Goal: Task Accomplishment & Management: Manage account settings

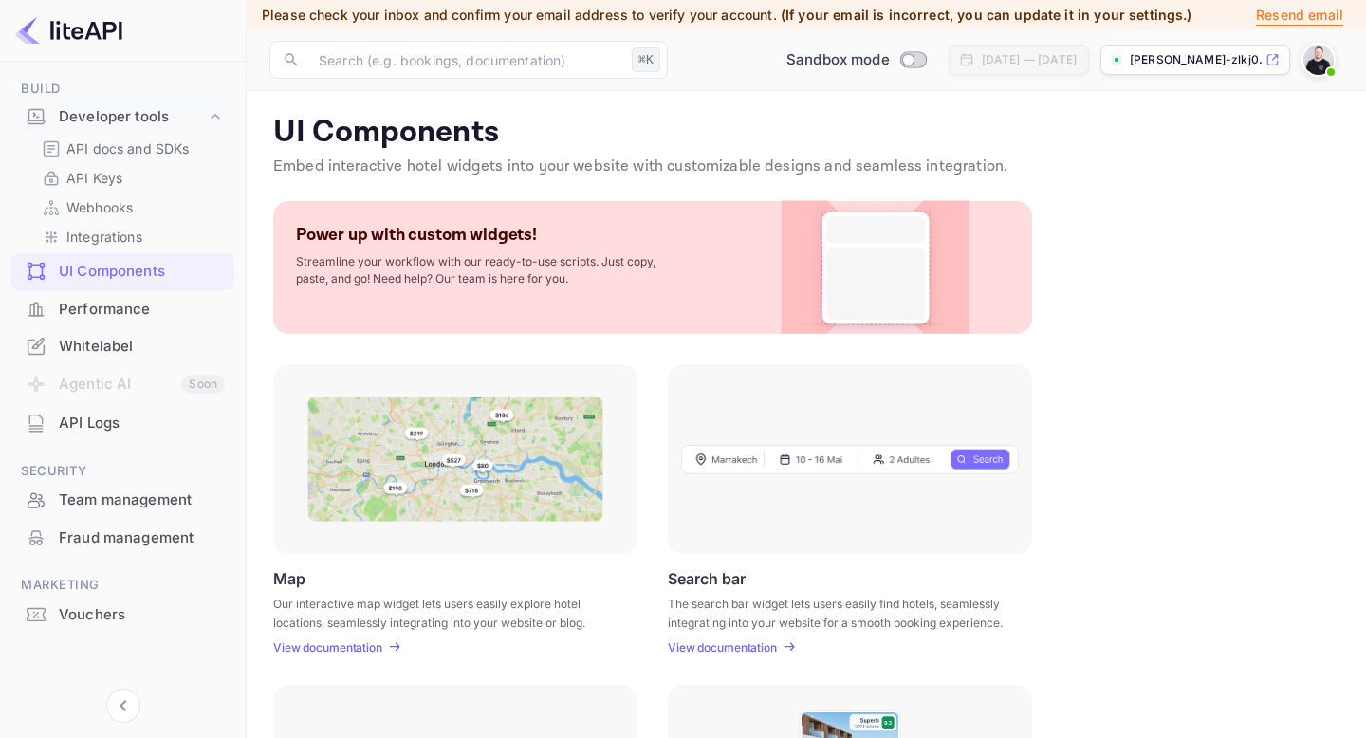
click at [1311, 65] on img at bounding box center [1318, 60] width 30 height 30
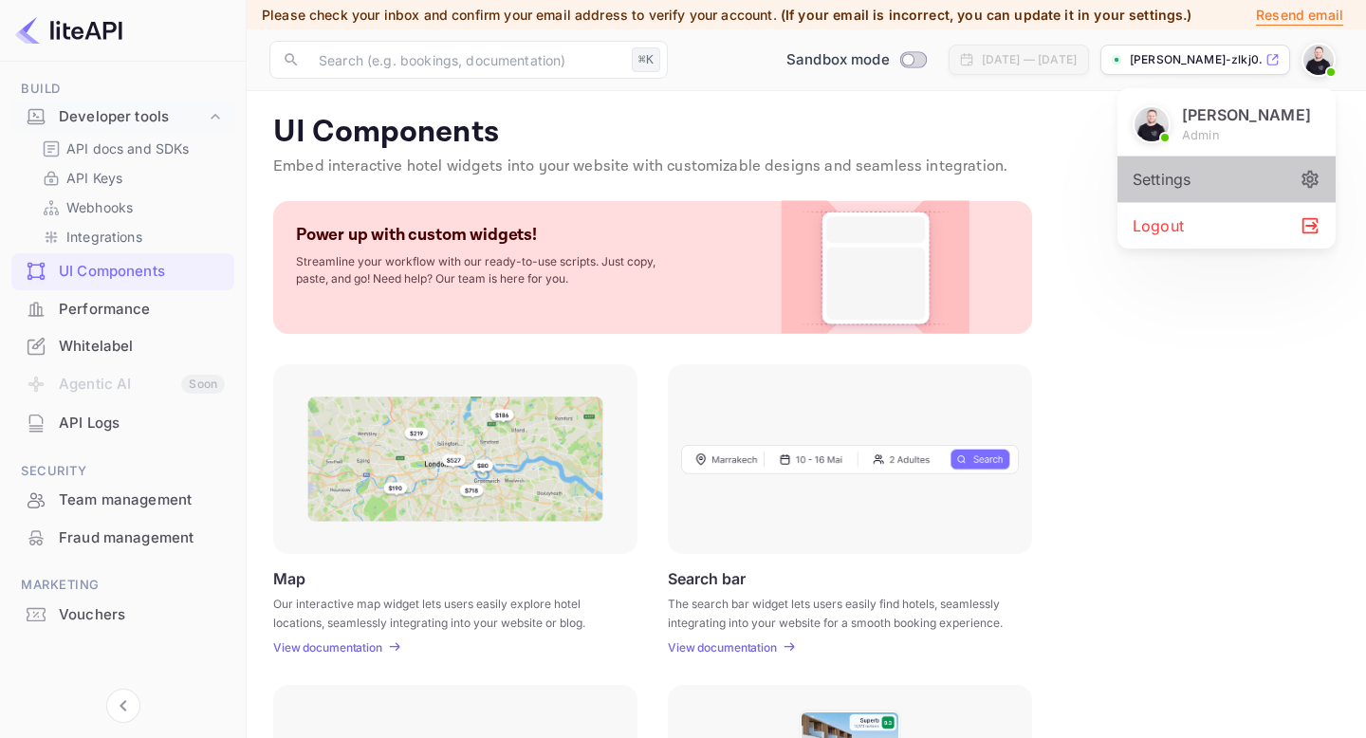
click at [1161, 178] on div "Settings" at bounding box center [1227, 180] width 218 height 46
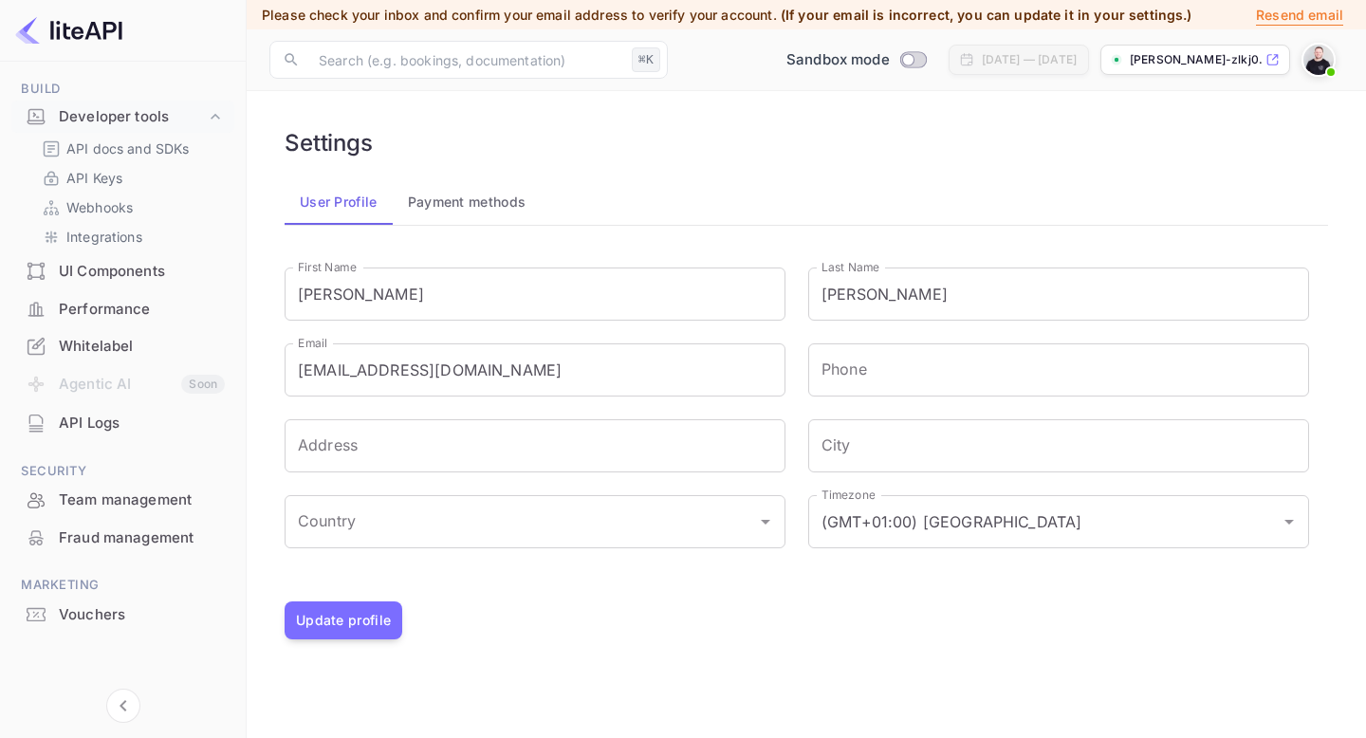
click at [507, 199] on button "Payment methods" at bounding box center [467, 202] width 149 height 46
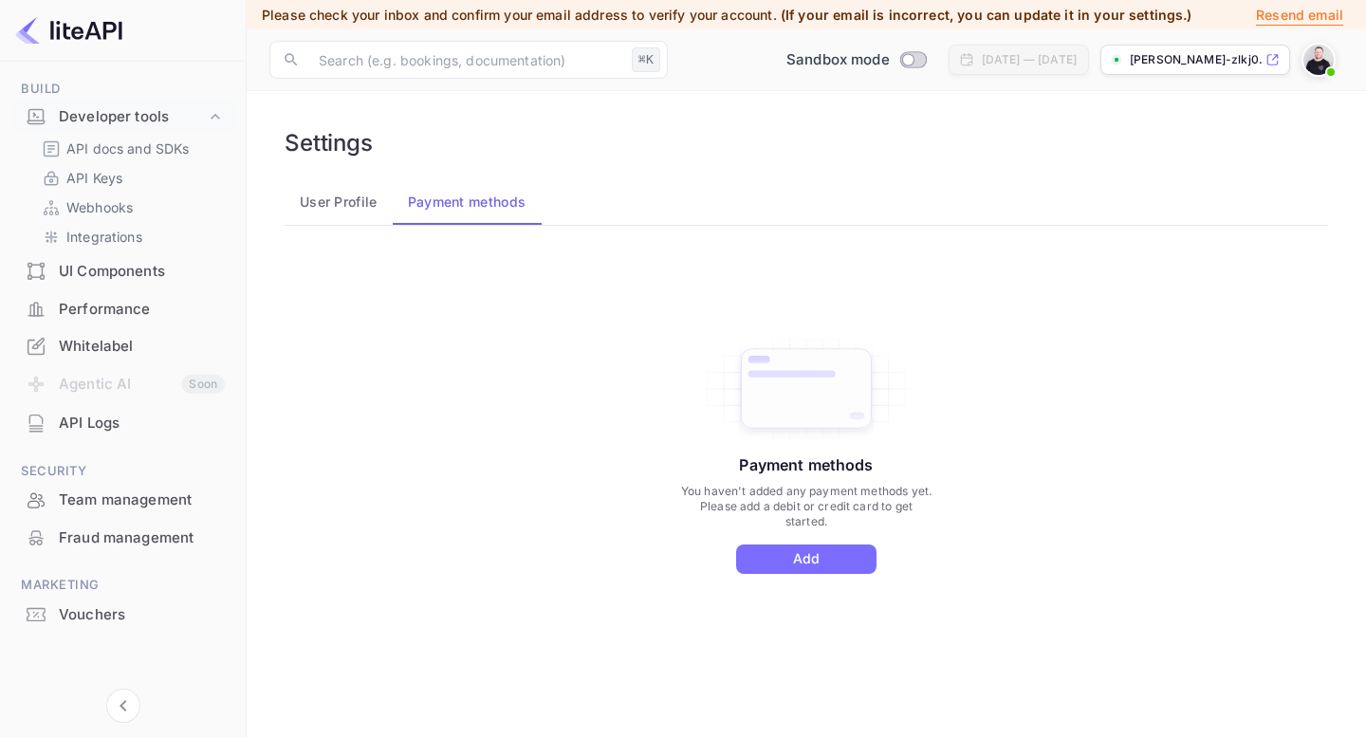
click at [341, 205] on button "User Profile" at bounding box center [339, 202] width 108 height 46
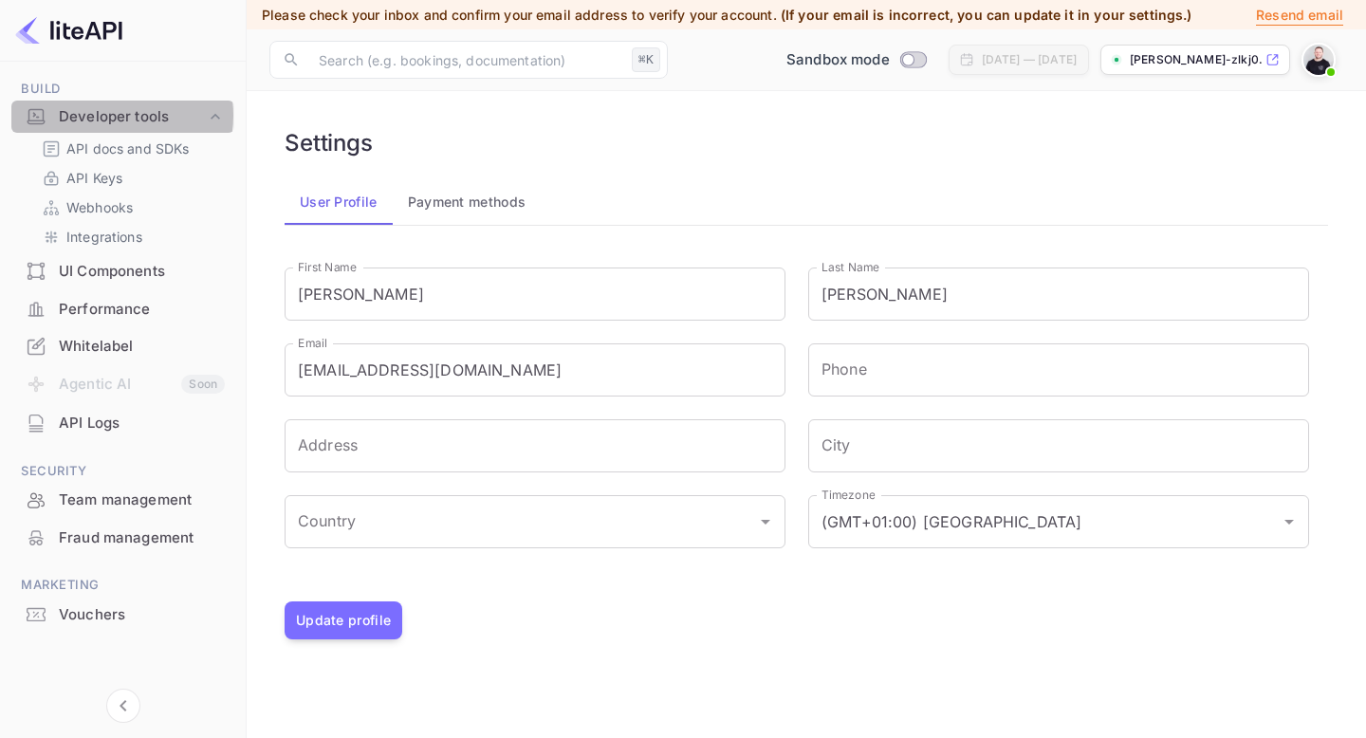
click at [113, 116] on div "Developer tools" at bounding box center [132, 117] width 147 height 22
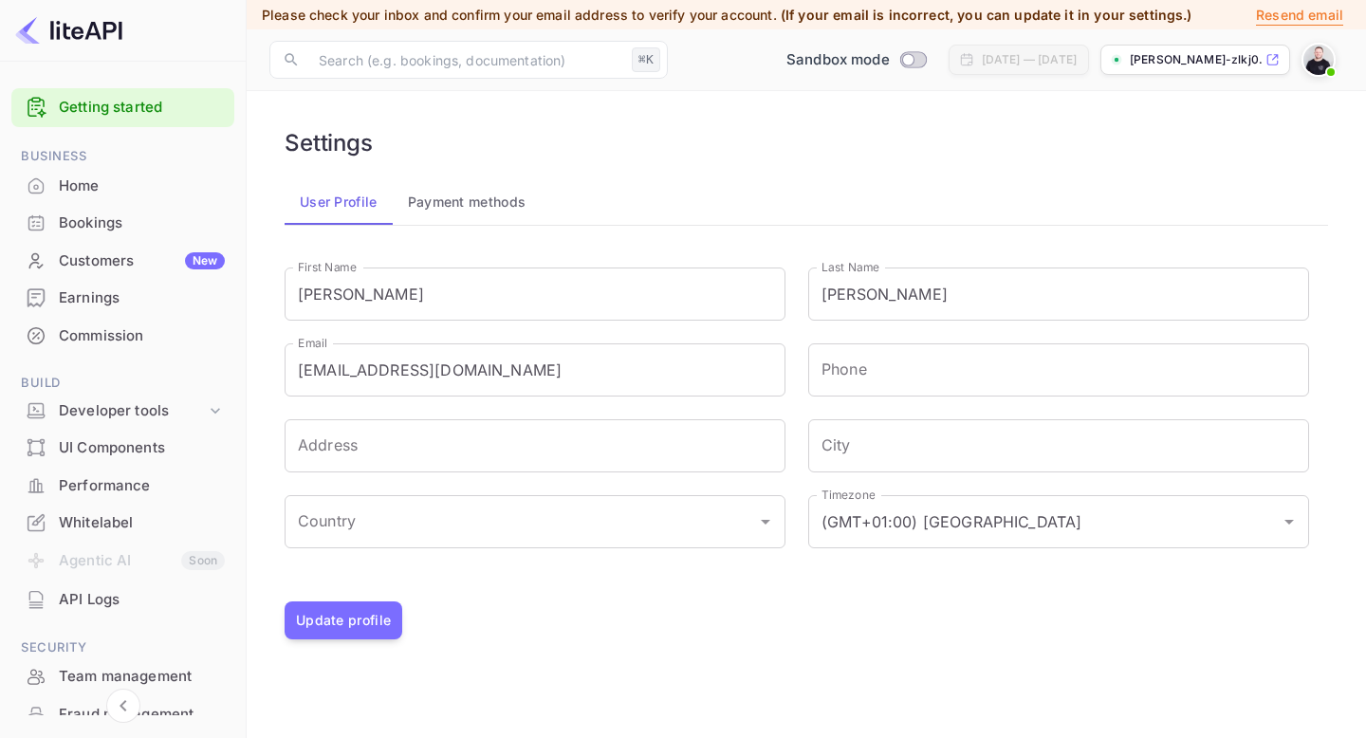
click at [89, 178] on div "Home" at bounding box center [142, 187] width 166 height 22
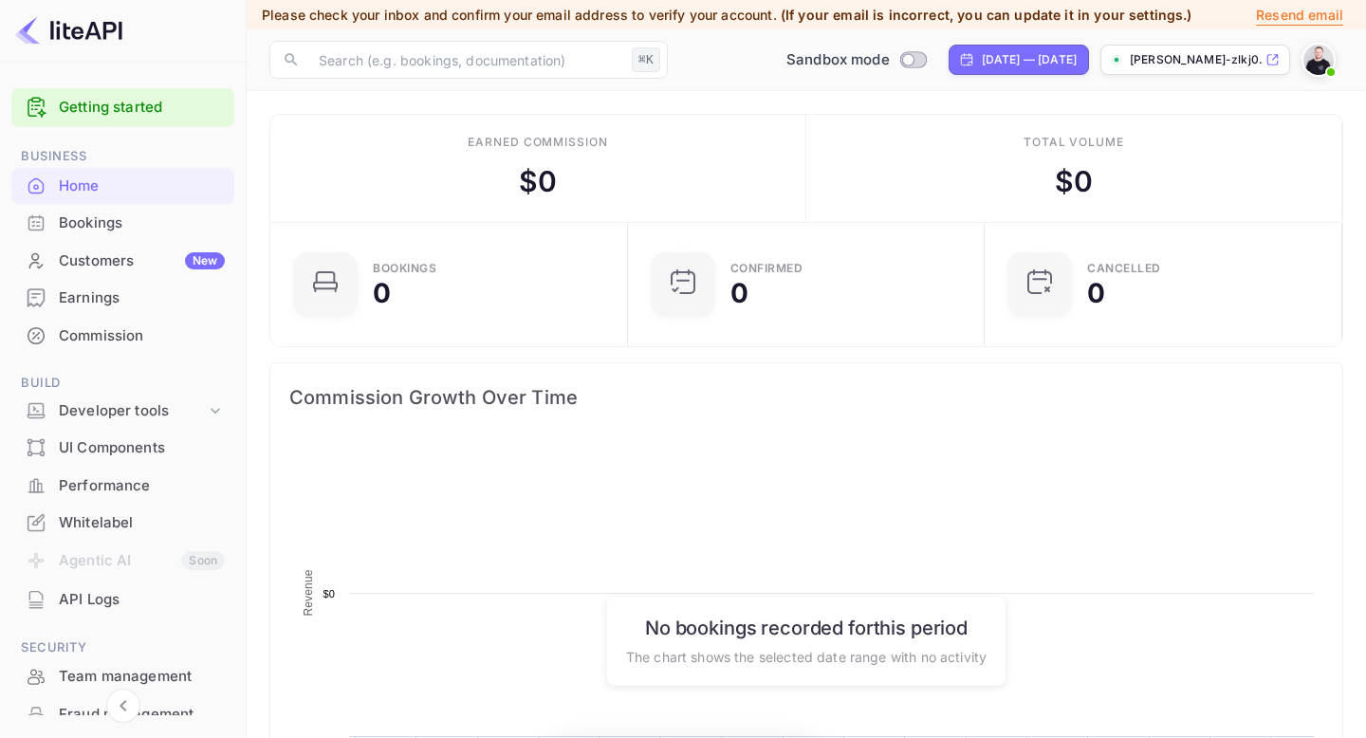
scroll to position [308, 346]
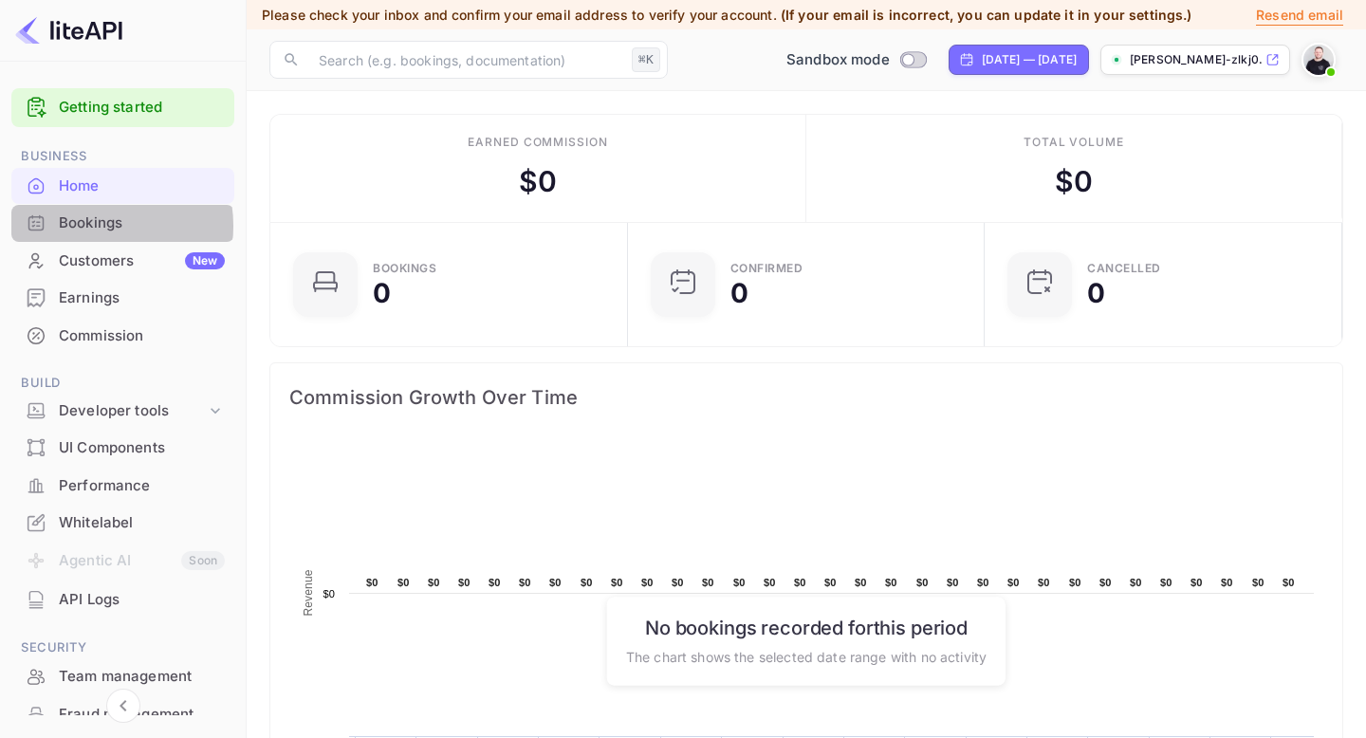
click at [92, 226] on div "Bookings" at bounding box center [142, 223] width 166 height 22
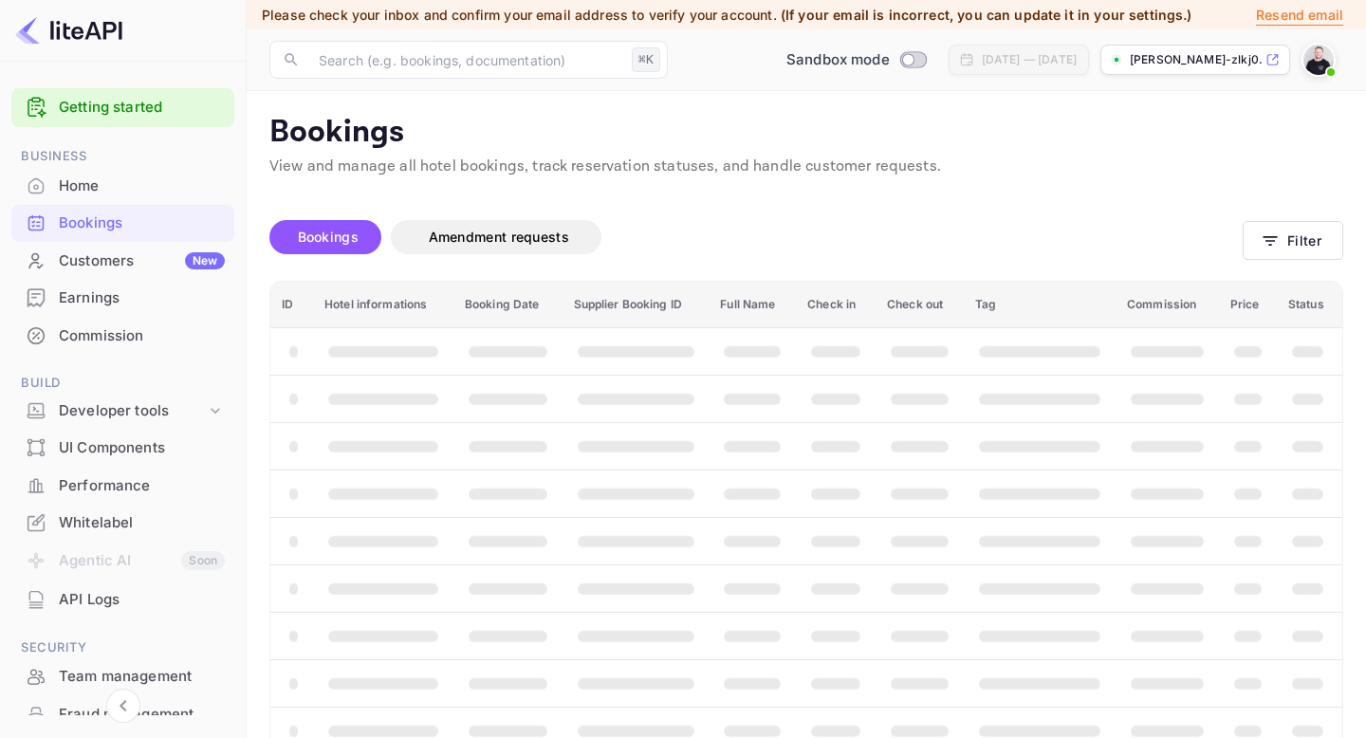
click at [96, 292] on div "Earnings" at bounding box center [142, 298] width 166 height 22
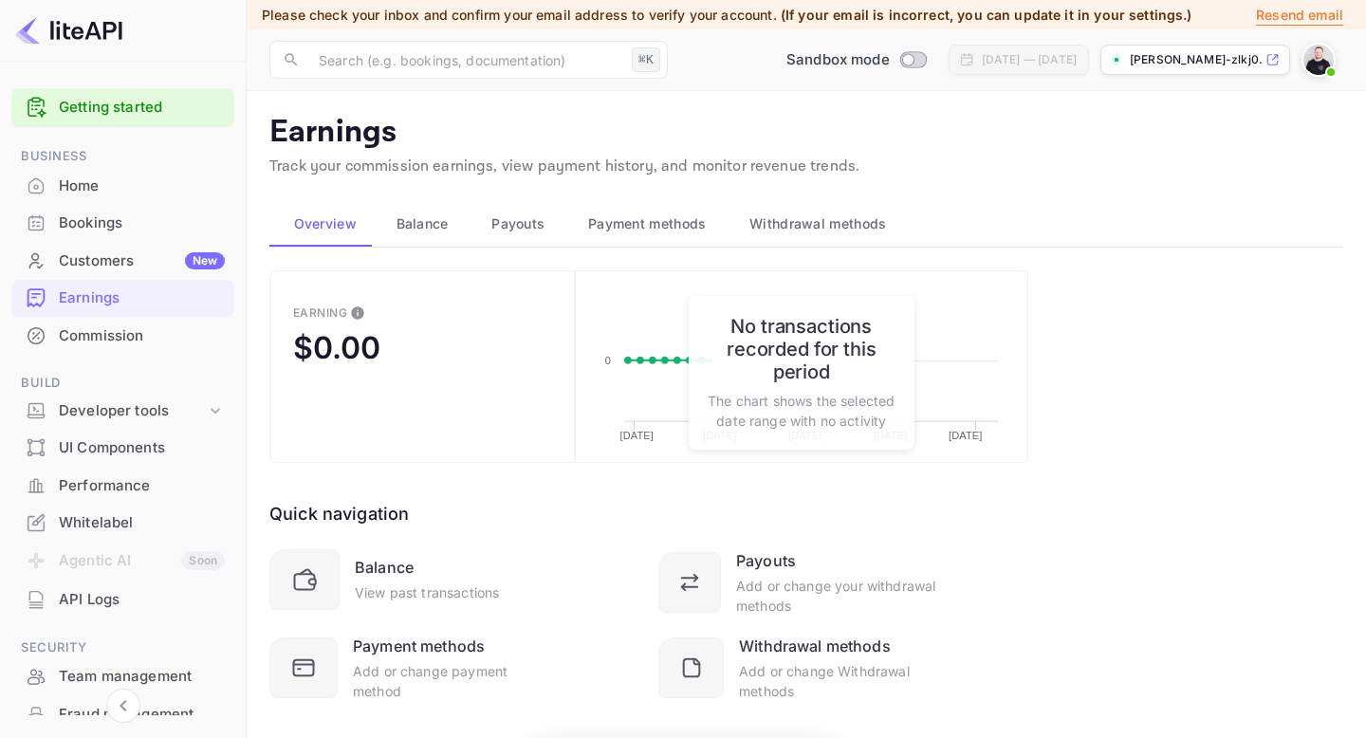
click at [104, 323] on div "Commission" at bounding box center [122, 336] width 223 height 37
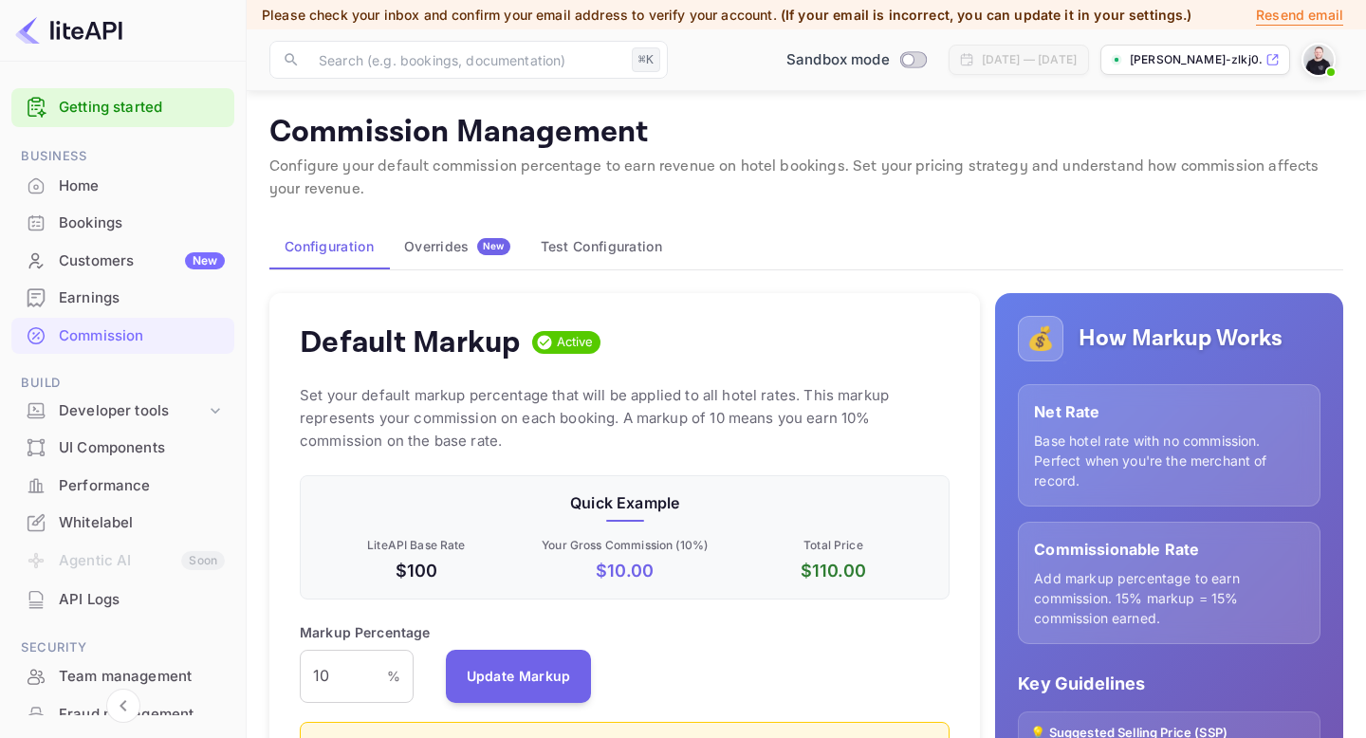
scroll to position [158, 0]
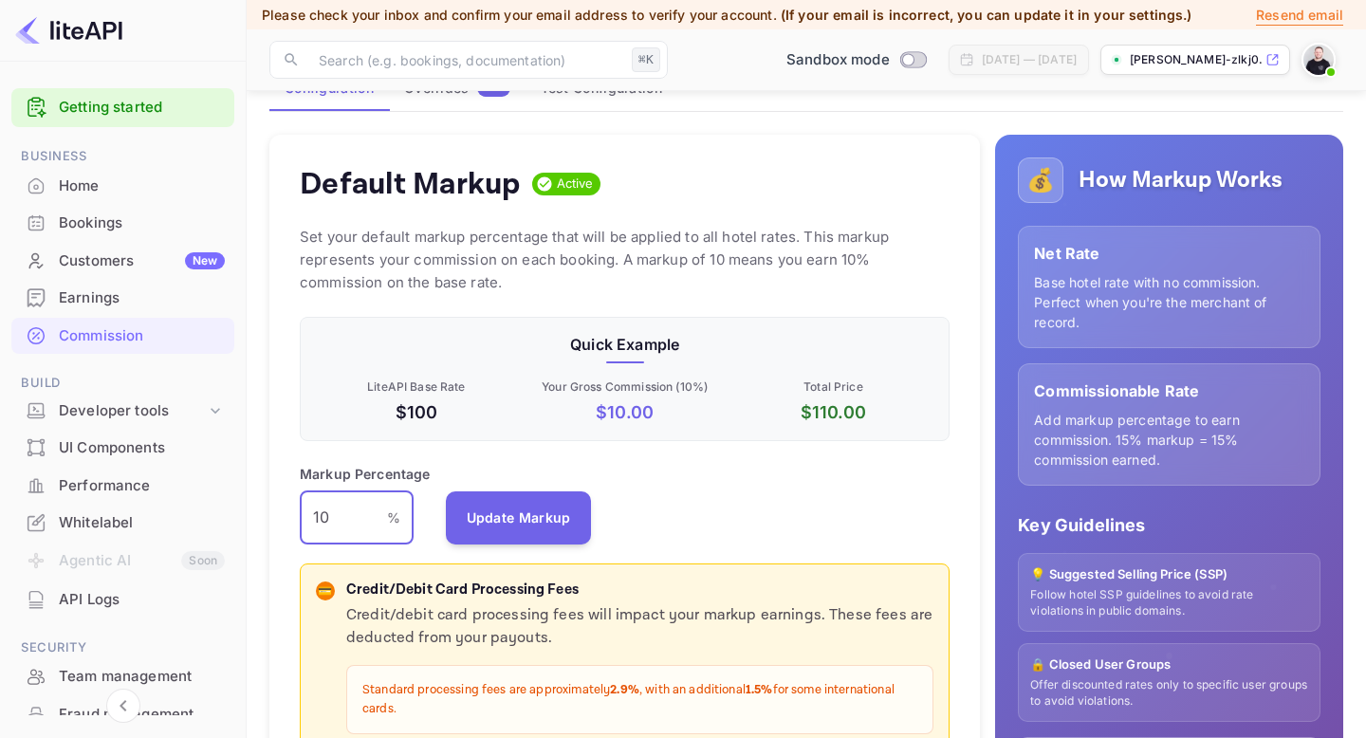
drag, startPoint x: 334, startPoint y: 515, endPoint x: 275, endPoint y: 515, distance: 58.8
click at [275, 515] on div "Default Markup Active Set your default markup percentage that will be applied t…" at bounding box center [624, 505] width 711 height 740
drag, startPoint x: 442, startPoint y: 415, endPoint x: 338, endPoint y: 400, distance: 105.3
click at [338, 400] on p "$100" at bounding box center [416, 412] width 201 height 26
drag, startPoint x: 876, startPoint y: 412, endPoint x: 757, endPoint y: 408, distance: 118.6
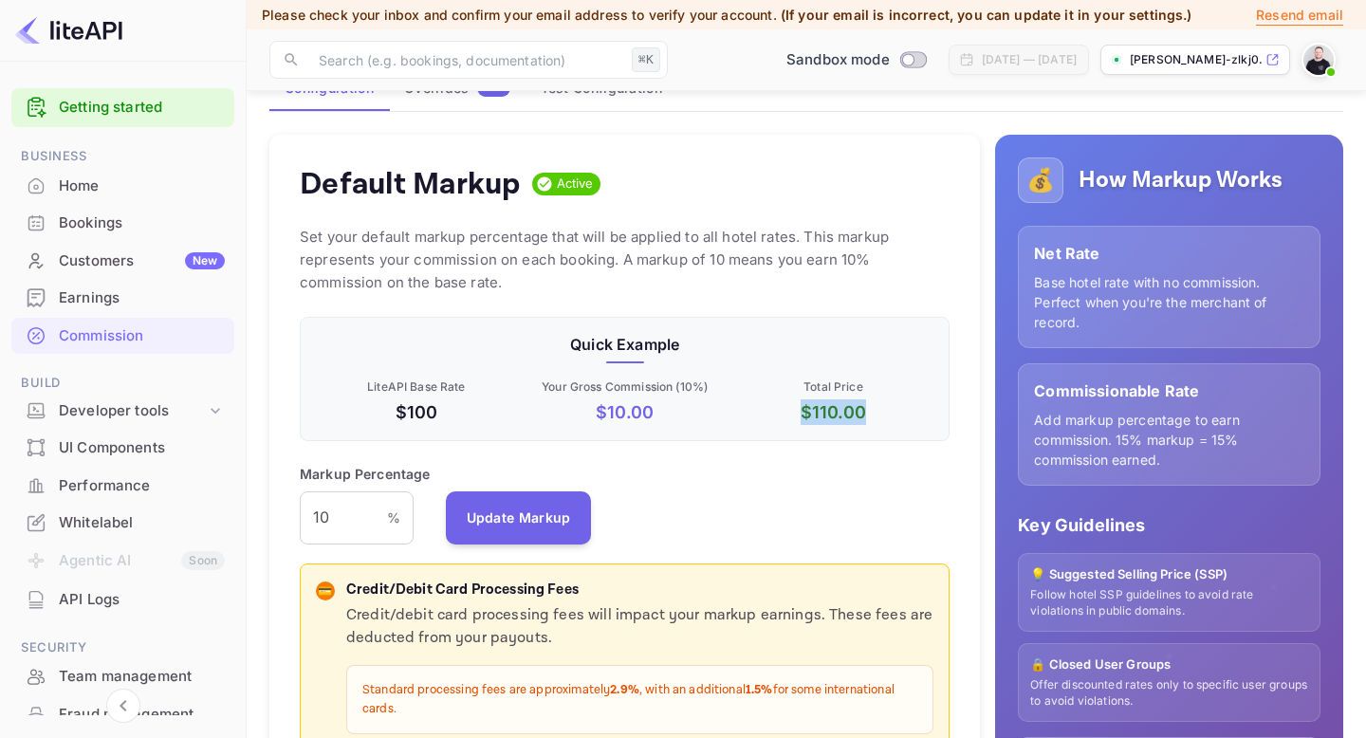
click at [757, 408] on p "$ 110.00" at bounding box center [833, 412] width 201 height 26
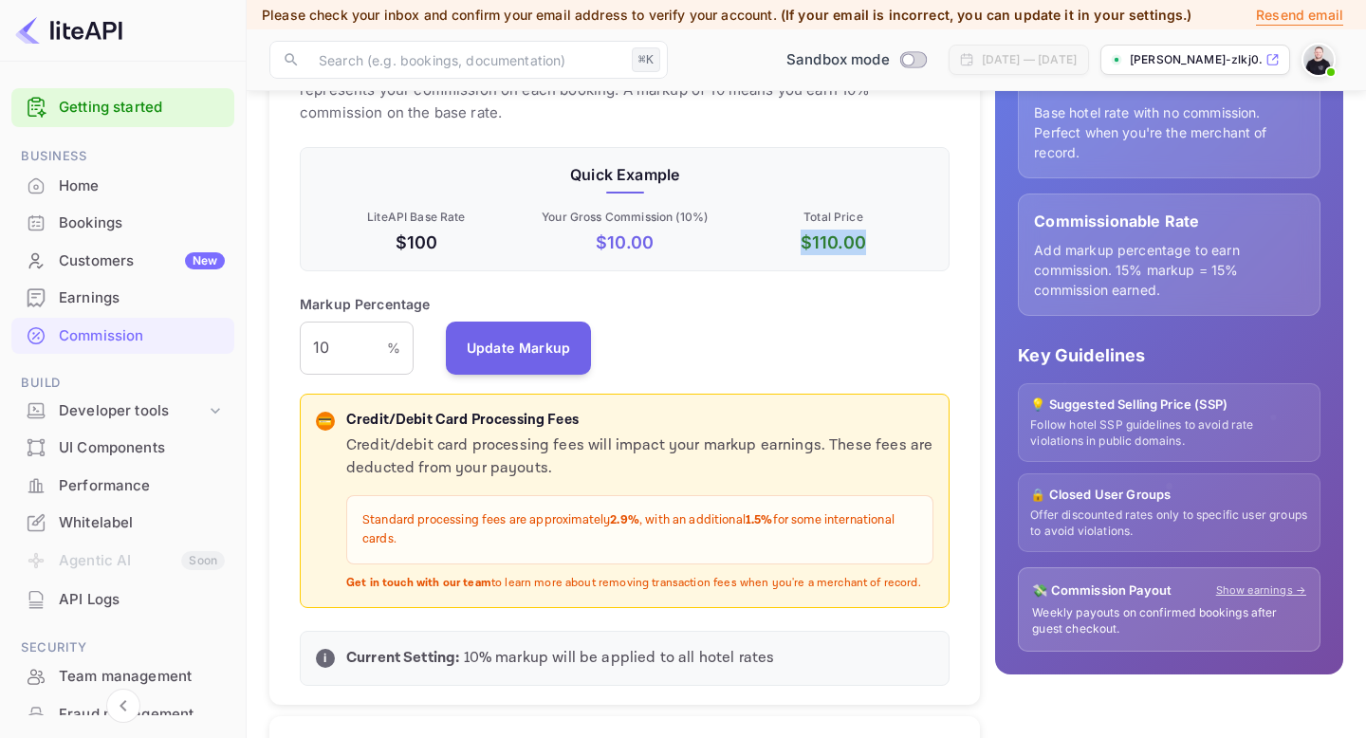
scroll to position [232, 0]
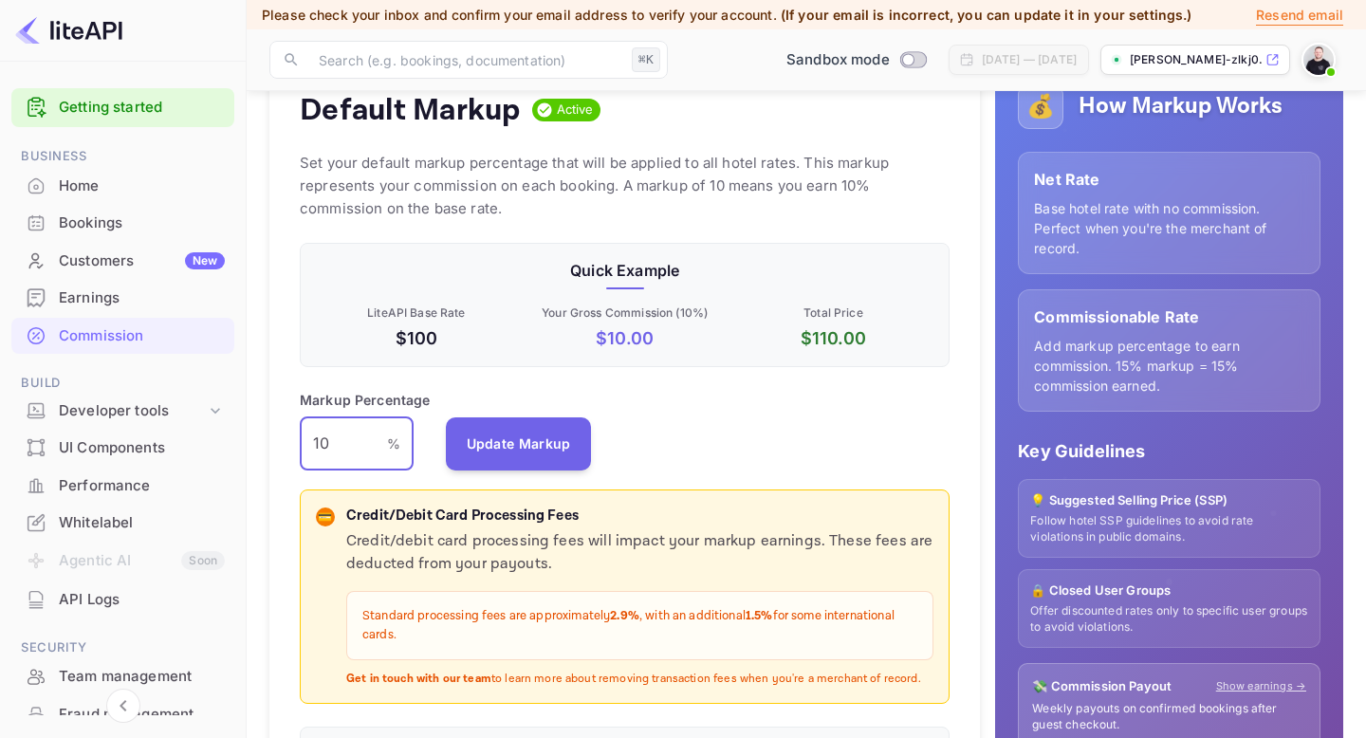
drag, startPoint x: 323, startPoint y: 451, endPoint x: 340, endPoint y: 451, distance: 17.1
click at [340, 451] on input "10" at bounding box center [343, 443] width 87 height 53
click at [771, 441] on div "Markup Percentage 15 % ​ Update Markup" at bounding box center [625, 430] width 650 height 81
drag, startPoint x: 327, startPoint y: 445, endPoint x: 303, endPoint y: 440, distance: 25.1
click at [303, 441] on input "15" at bounding box center [343, 443] width 87 height 53
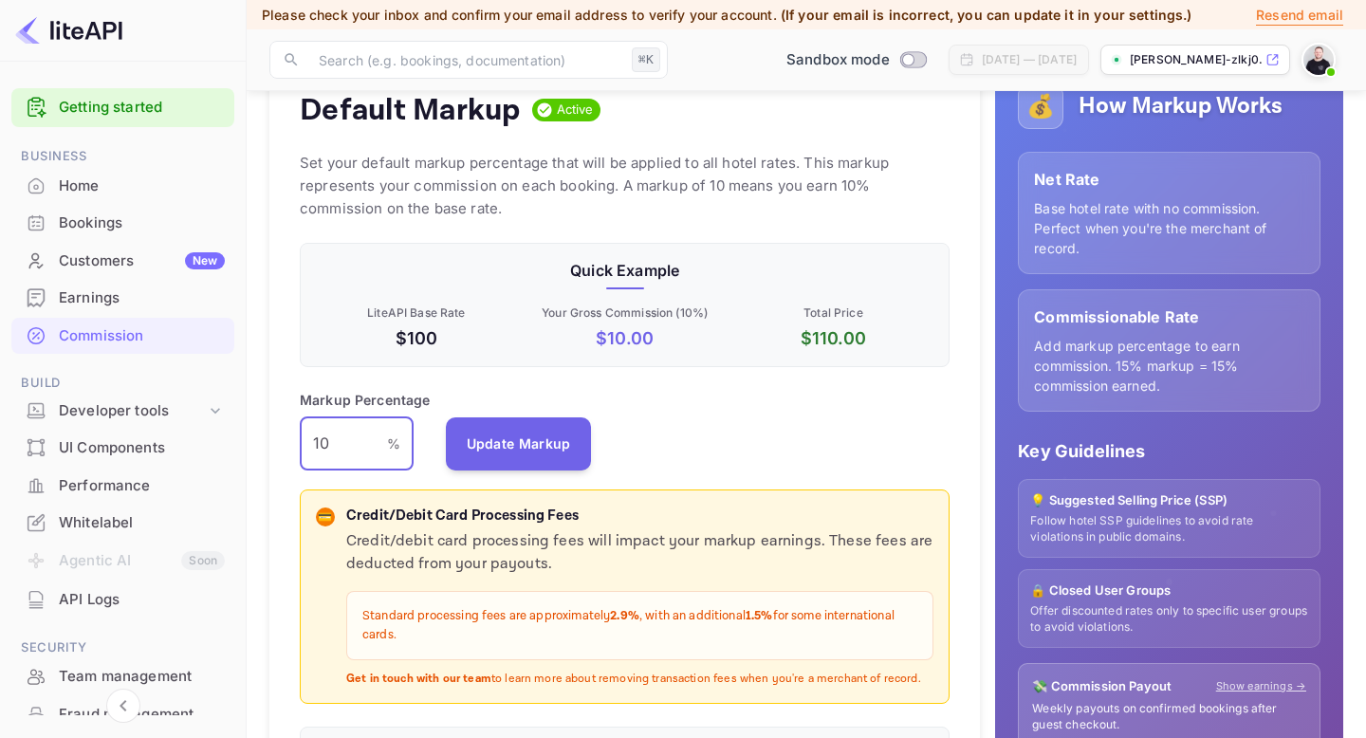
type input "10"
